Goal: Task Accomplishment & Management: Use online tool/utility

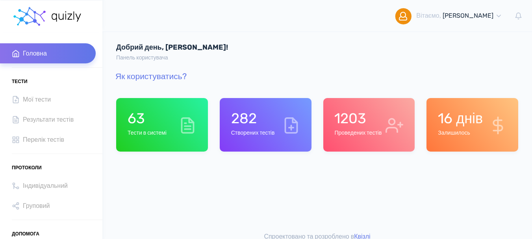
click at [461, 128] on div "16 днів Залишилось" at bounding box center [460, 125] width 45 height 30
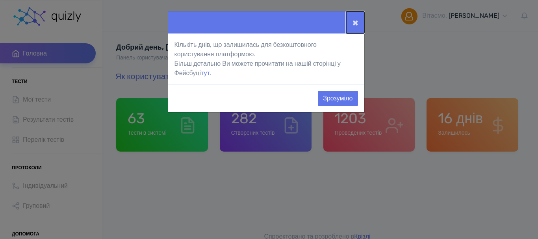
click at [356, 24] on button "×" at bounding box center [355, 22] width 18 height 22
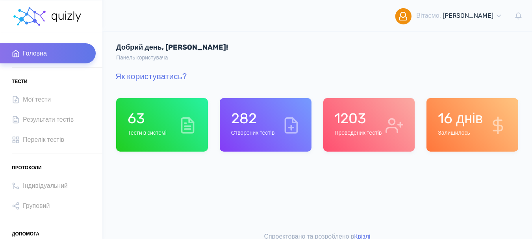
click at [347, 134] on h6 "Проведених тестів" at bounding box center [358, 133] width 47 height 7
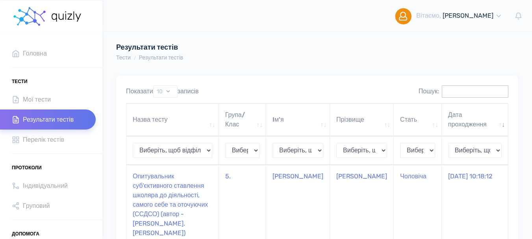
click at [454, 89] on input "Пошук:" at bounding box center [475, 92] width 67 height 12
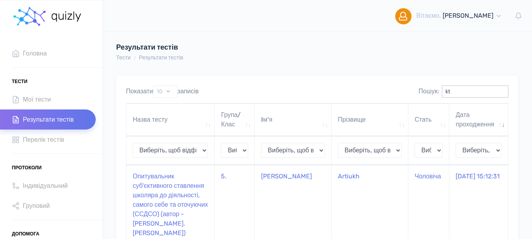
type input "k"
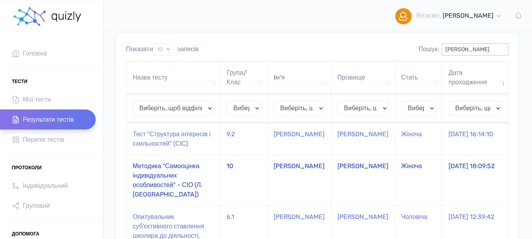
scroll to position [39, 0]
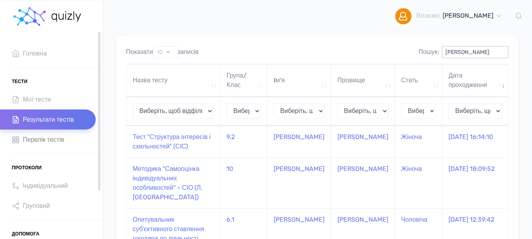
type input "лера"
click at [63, 139] on span "Перелік тестів" at bounding box center [43, 139] width 41 height 11
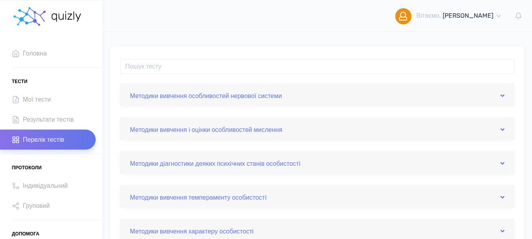
scroll to position [118, 0]
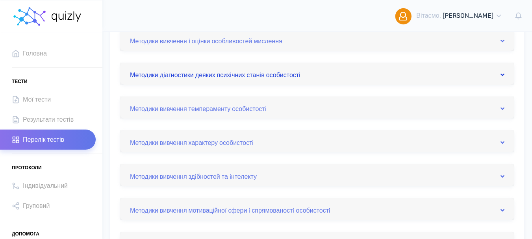
click at [504, 74] on icon at bounding box center [503, 75] width 4 height 6
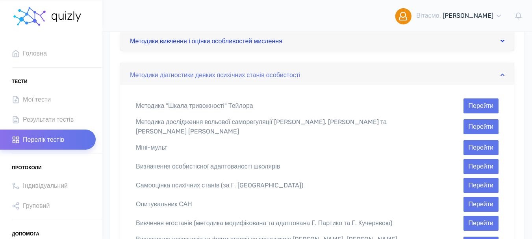
click at [504, 40] on icon at bounding box center [503, 41] width 4 height 6
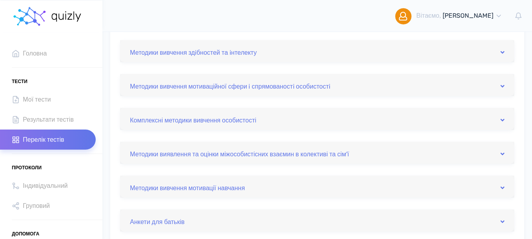
scroll to position [355, 0]
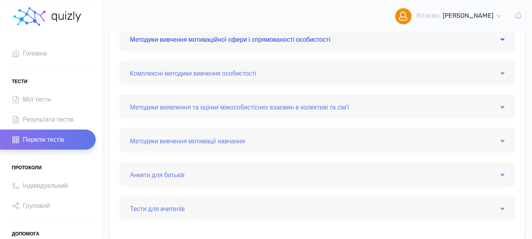
click at [502, 36] on icon at bounding box center [503, 39] width 4 height 6
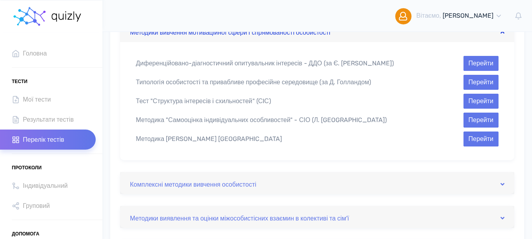
scroll to position [293, 0]
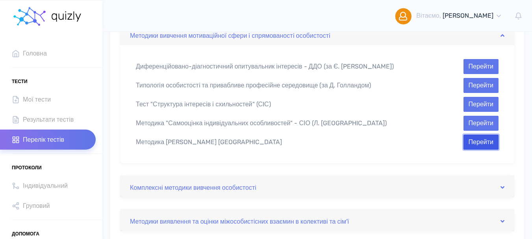
click at [490, 142] on button "Перейти" at bounding box center [481, 142] width 35 height 15
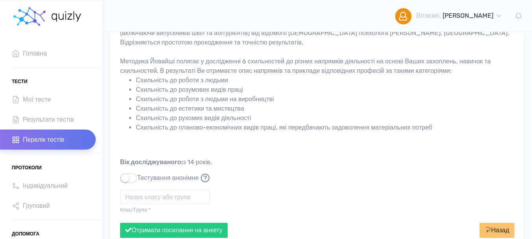
scroll to position [118, 0]
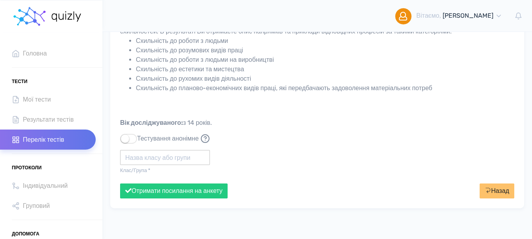
click at [149, 157] on input "text" at bounding box center [165, 157] width 90 height 15
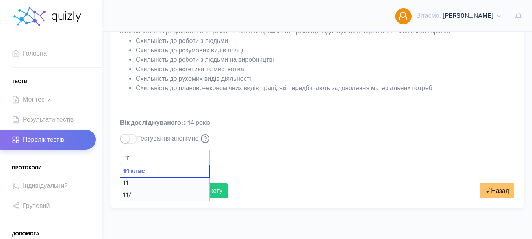
click at [144, 169] on div "11 клас" at bounding box center [165, 171] width 90 height 13
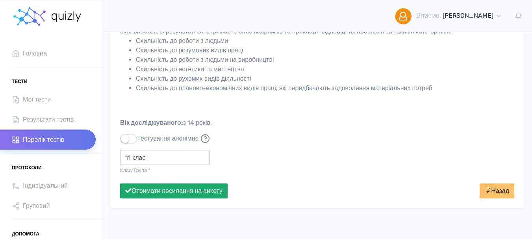
type input "11 клас"
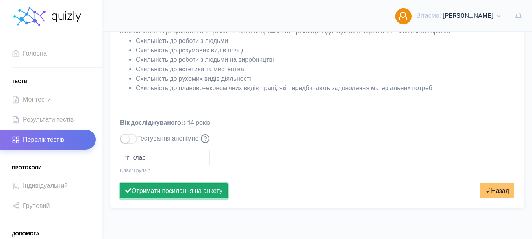
click at [147, 195] on button "Отримати посилання на анкету" at bounding box center [174, 191] width 108 height 15
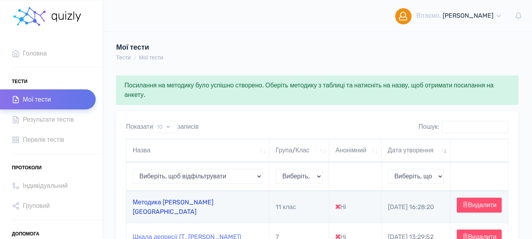
click at [164, 210] on link "Методика [PERSON_NAME] [GEOGRAPHIC_DATA]" at bounding box center [173, 207] width 81 height 17
type input "[URL][DOMAIN_NAME]"
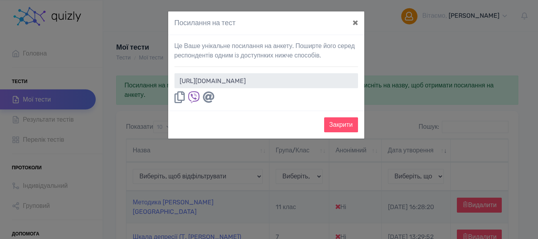
click at [182, 99] on icon at bounding box center [180, 97] width 10 height 12
click at [356, 21] on button "×" at bounding box center [355, 22] width 18 height 22
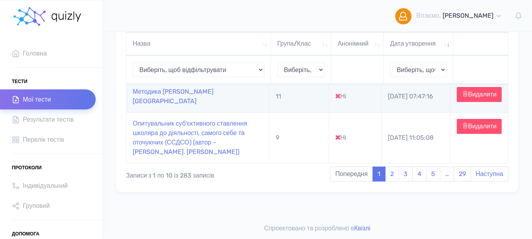
scroll to position [394, 0]
click at [390, 182] on link "2" at bounding box center [392, 174] width 14 height 15
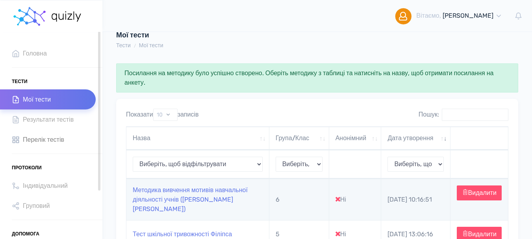
scroll to position [0, 0]
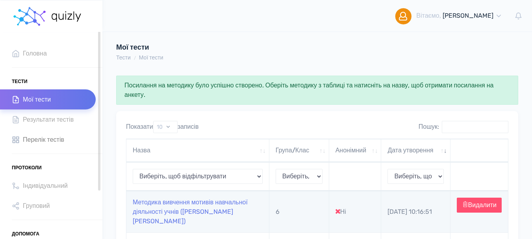
click at [54, 142] on span "Перелік тестів" at bounding box center [43, 139] width 41 height 11
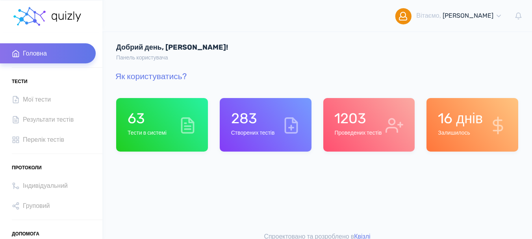
click at [362, 132] on h6 "Проведених тестів" at bounding box center [358, 133] width 47 height 7
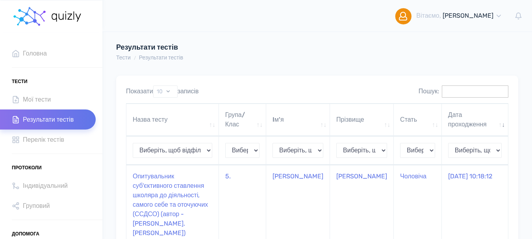
click at [442, 91] on input "Пошук:" at bounding box center [475, 92] width 67 height 12
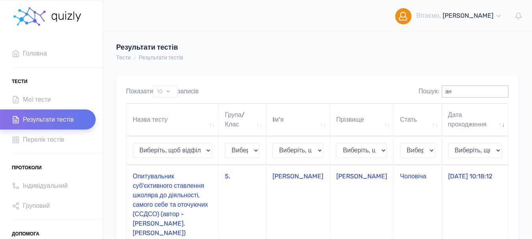
type input "а"
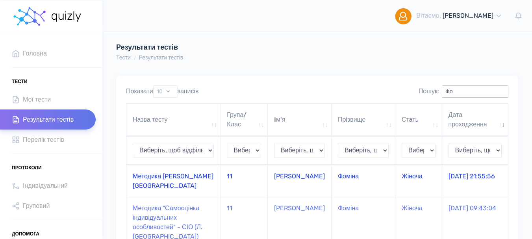
type input "Ф"
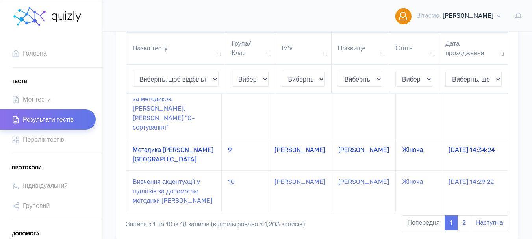
scroll to position [472, 0]
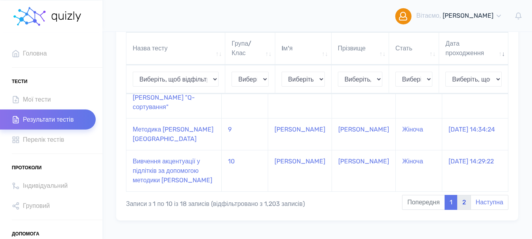
click at [463, 195] on link "2" at bounding box center [465, 202] width 14 height 15
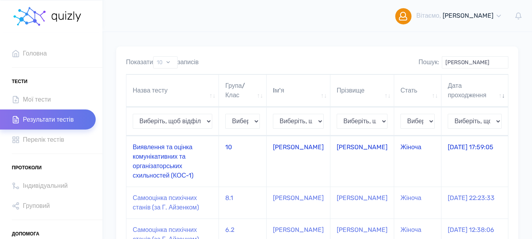
scroll to position [5, 0]
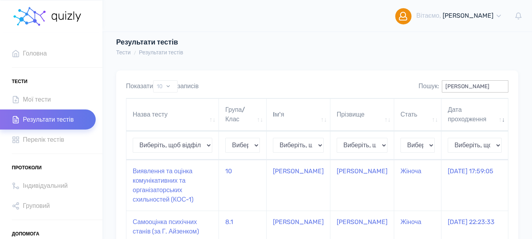
click at [468, 81] on input "Настя" at bounding box center [475, 86] width 67 height 12
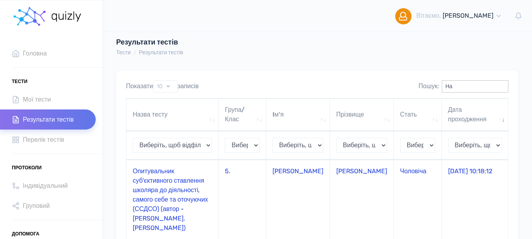
type input "Н"
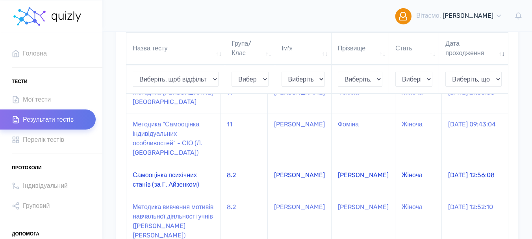
scroll to position [45, 0]
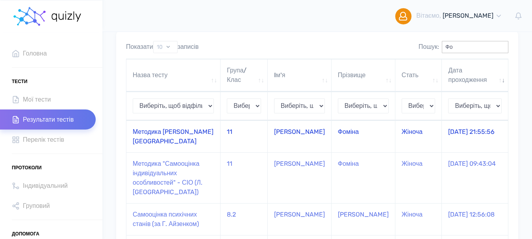
type input "Фо"
click at [189, 132] on td "Методика [PERSON_NAME] [GEOGRAPHIC_DATA]" at bounding box center [173, 137] width 94 height 32
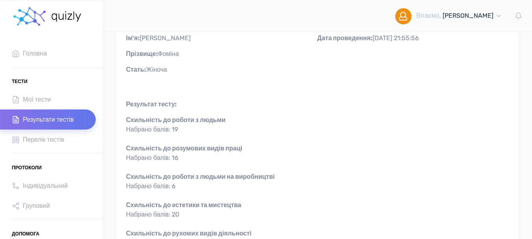
scroll to position [76, 0]
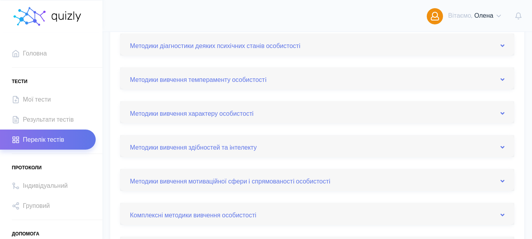
scroll to position [158, 0]
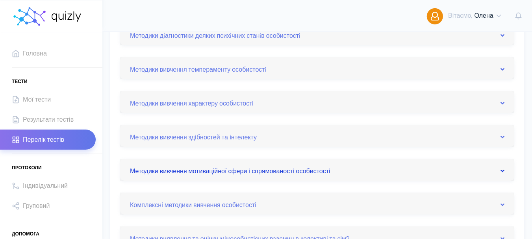
click at [502, 172] on icon at bounding box center [503, 171] width 4 height 6
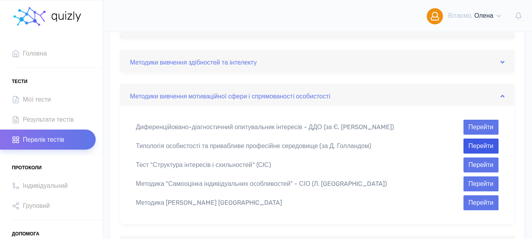
scroll to position [236, 0]
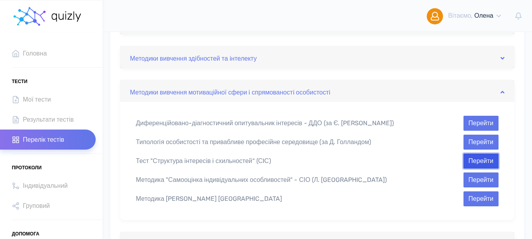
click at [478, 162] on button "Перейти" at bounding box center [481, 161] width 35 height 15
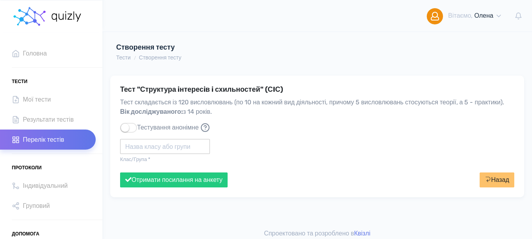
click at [127, 154] on input "text" at bounding box center [165, 146] width 90 height 15
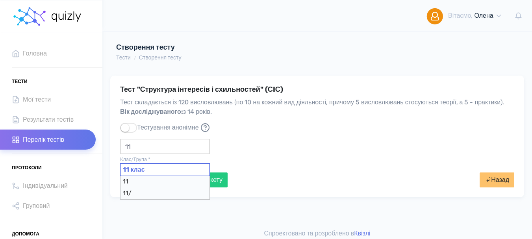
click at [153, 174] on div "11 клас" at bounding box center [165, 170] width 90 height 13
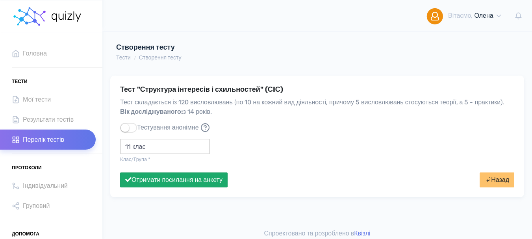
type input "11 клас"
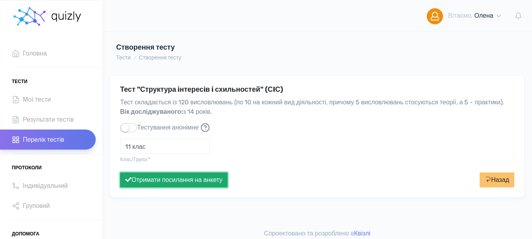
click at [170, 188] on button "Отримати посилання на анкету" at bounding box center [174, 180] width 108 height 15
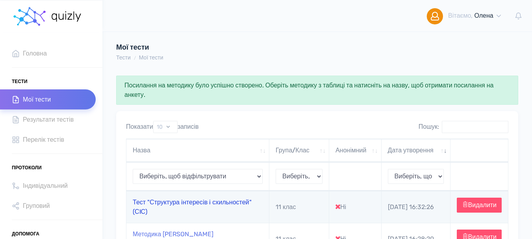
click at [229, 205] on link "Тест "Структура iнтересiв i схильностей" (СIС)" at bounding box center [192, 207] width 119 height 17
type input "[URL][DOMAIN_NAME]"
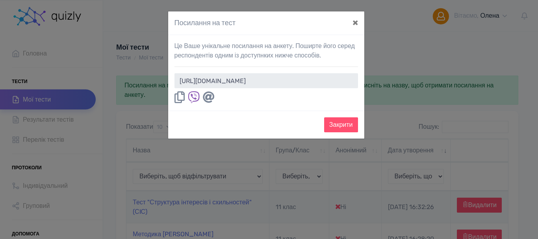
click at [178, 100] on icon at bounding box center [180, 97] width 10 height 12
